Goal: Transaction & Acquisition: Download file/media

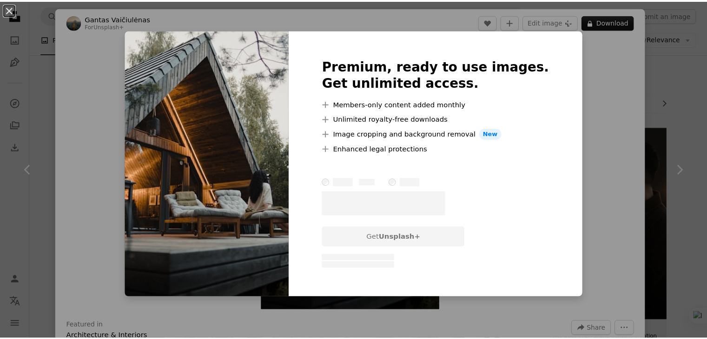
scroll to position [664, 0]
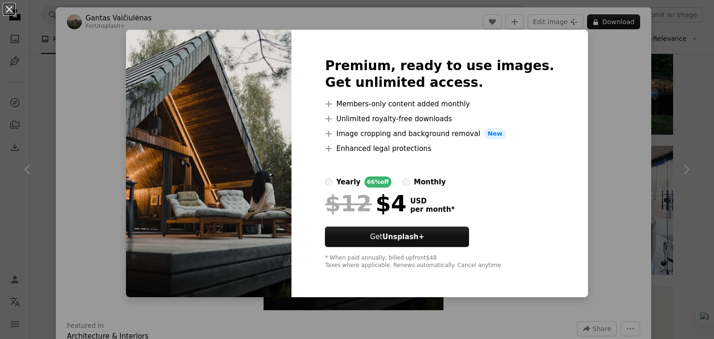
click at [624, 88] on div "An X shape Premium, ready to use images. Get unlimited access. A plus sign Memb…" at bounding box center [357, 169] width 714 height 339
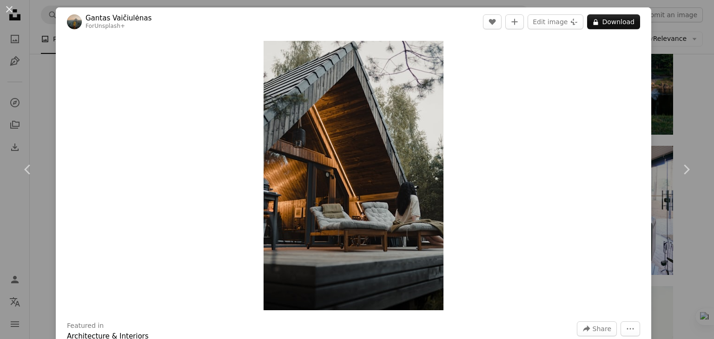
click at [687, 52] on div "An X shape Chevron left Chevron right Gantas Vaičiulėnas For Unsplash+ A heart …" at bounding box center [357, 169] width 714 height 339
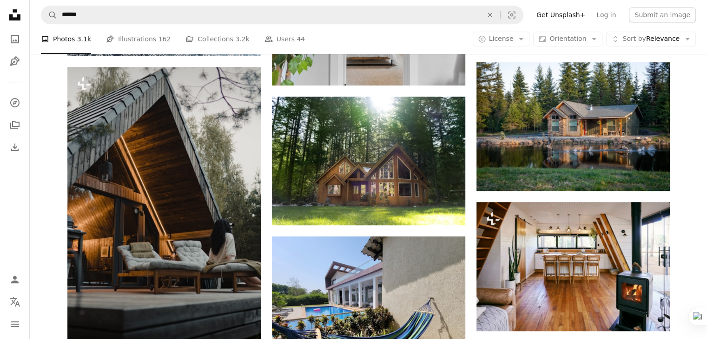
scroll to position [600, 0]
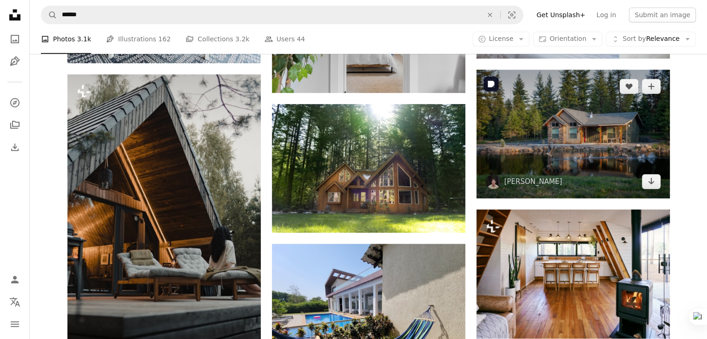
click at [585, 136] on img at bounding box center [573, 134] width 193 height 129
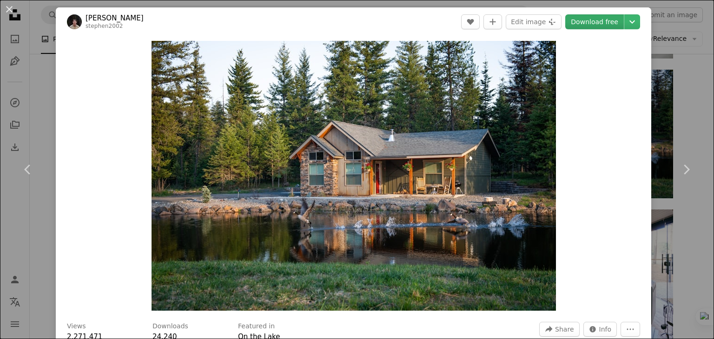
click at [582, 20] on link "Download free" at bounding box center [594, 21] width 59 height 15
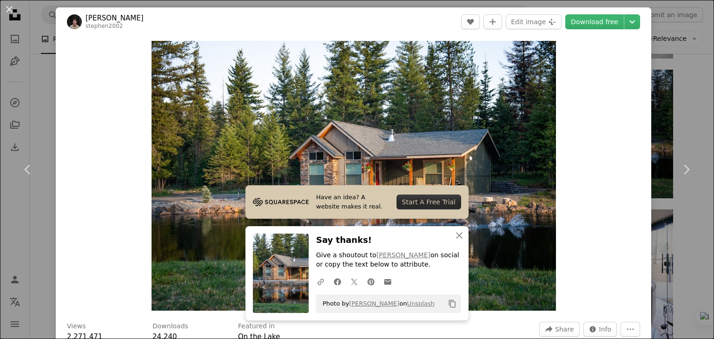
click at [673, 113] on div "An X shape Chevron left Chevron right [PERSON_NAME] stephen2002 A heart A plus …" at bounding box center [357, 169] width 714 height 339
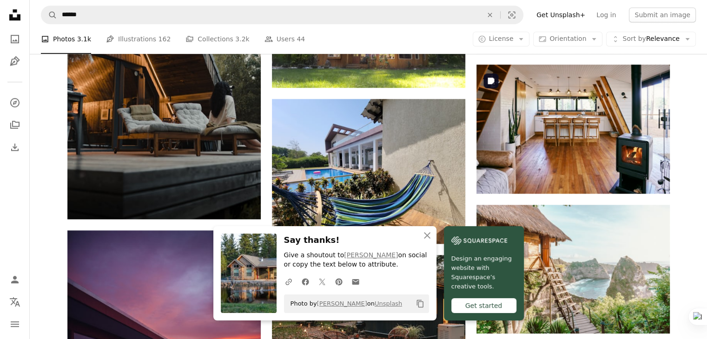
scroll to position [743, 0]
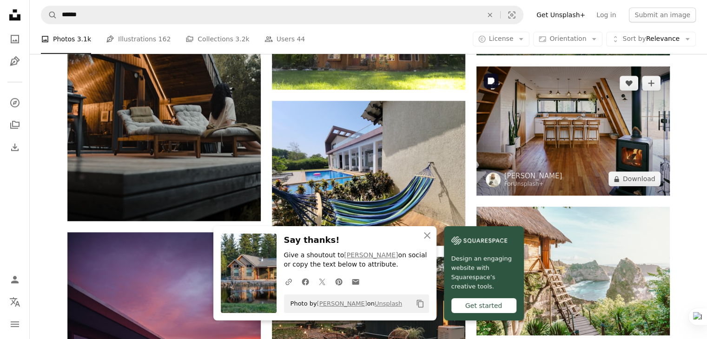
click at [565, 123] on img at bounding box center [573, 130] width 193 height 129
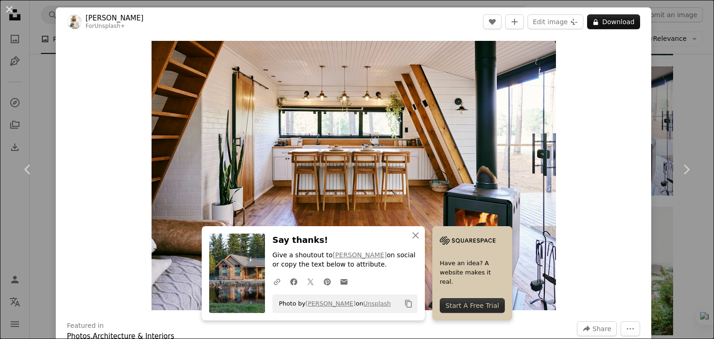
click at [683, 97] on div "An X shape Chevron left Chevron right [PERSON_NAME] For Unsplash+ A heart A plu…" at bounding box center [357, 169] width 714 height 339
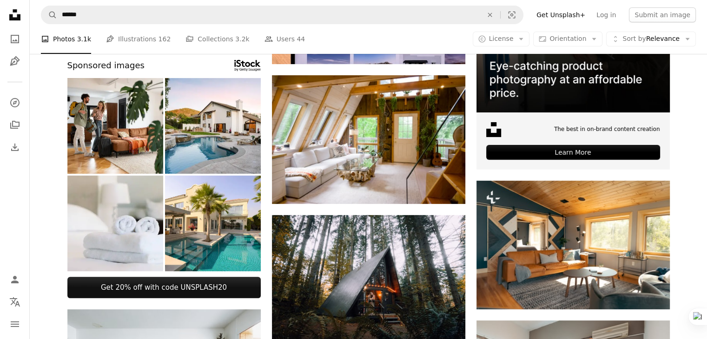
scroll to position [208, 0]
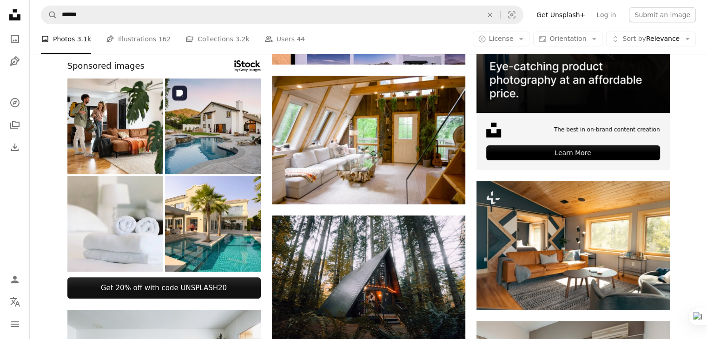
click at [216, 121] on img at bounding box center [213, 127] width 96 height 96
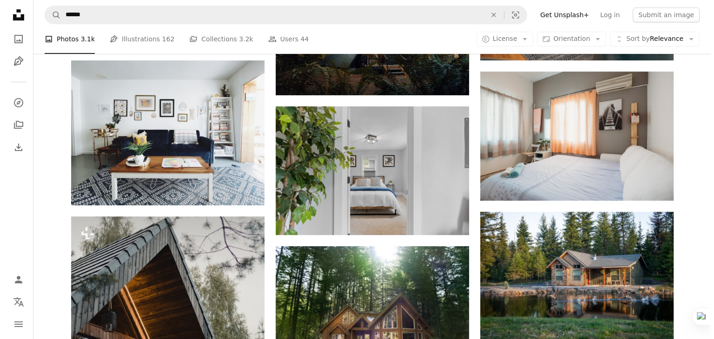
scroll to position [475, 0]
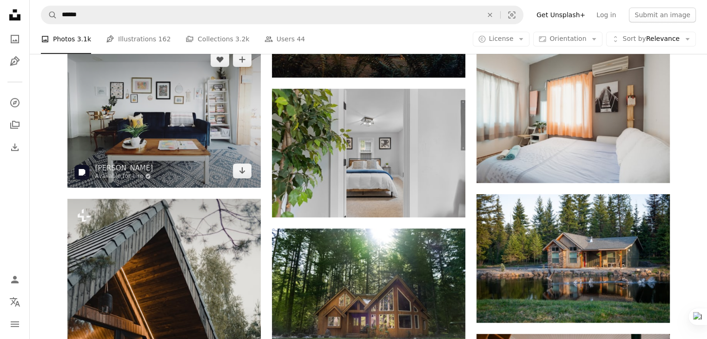
click at [185, 118] on img at bounding box center [163, 115] width 193 height 145
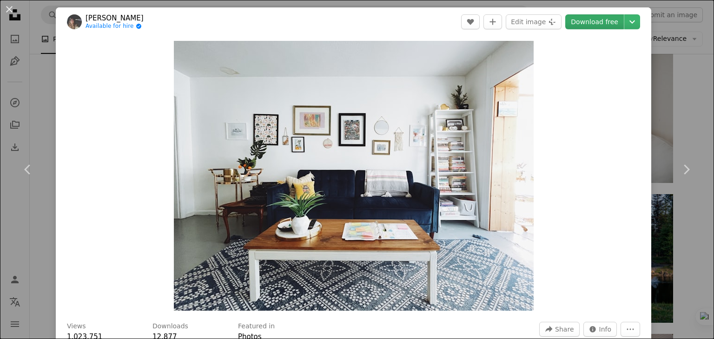
click at [584, 18] on link "Download free" at bounding box center [594, 21] width 59 height 15
